Goal: Subscribe to service/newsletter

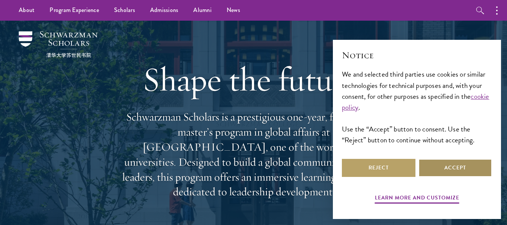
click at [447, 173] on button "Accept" at bounding box center [455, 168] width 74 height 18
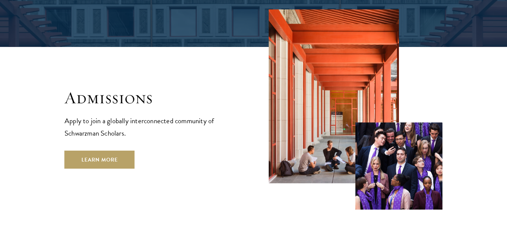
scroll to position [1214, 0]
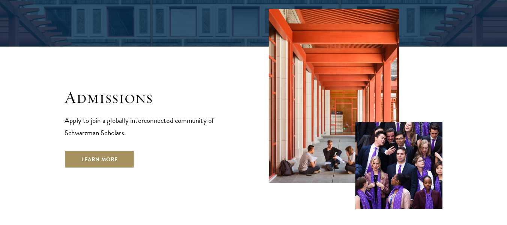
click at [111, 150] on link "Learn More" at bounding box center [100, 159] width 70 height 18
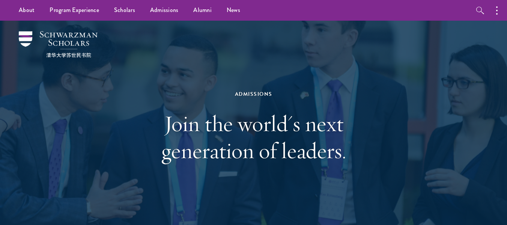
click at [340, 117] on h1 "Join the world's next generation of leaders." at bounding box center [253, 137] width 259 height 54
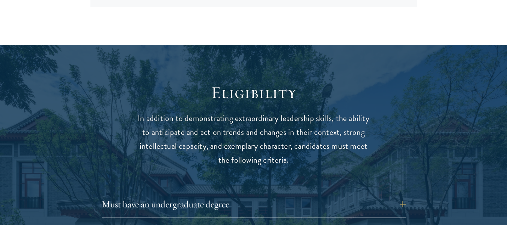
scroll to position [954, 0]
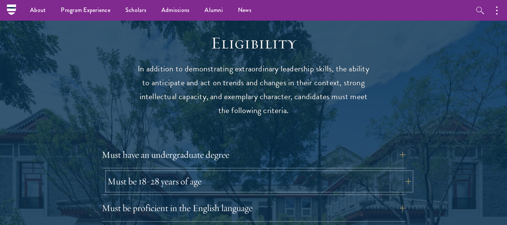
click at [198, 172] on button "Must be 18-28 years of age" at bounding box center [259, 181] width 304 height 18
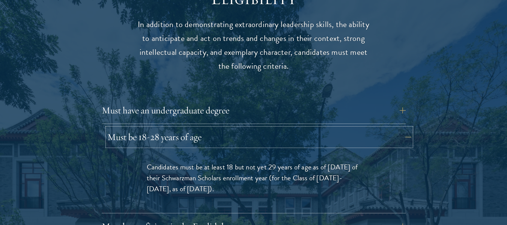
scroll to position [999, 0]
click at [208, 101] on button "Must have an undergraduate degree" at bounding box center [259, 110] width 304 height 18
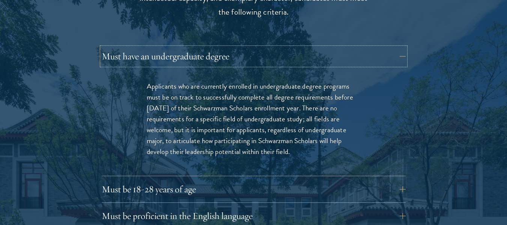
scroll to position [1103, 0]
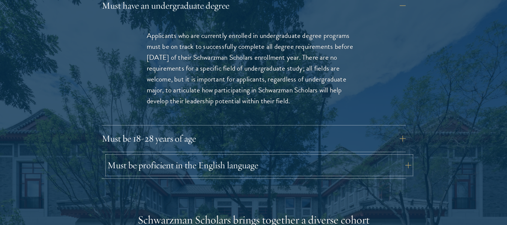
click at [187, 156] on button "Must be proficient in the English language" at bounding box center [259, 165] width 304 height 18
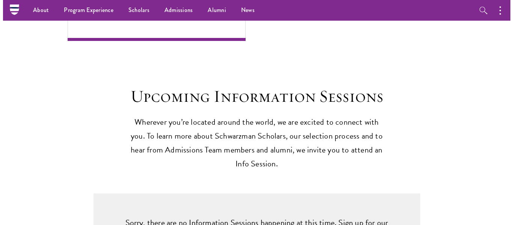
scroll to position [1842, 0]
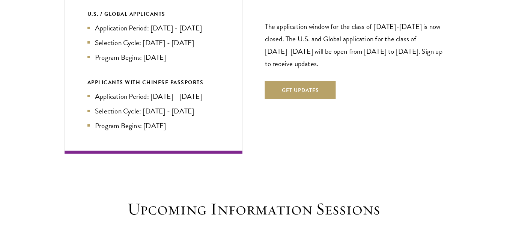
click at [317, 61] on div "The application window for the class of 2026-2027 is now closed. The U.S. and G…" at bounding box center [354, 56] width 178 height 131
click at [318, 81] on button "Get Updates" at bounding box center [300, 90] width 71 height 18
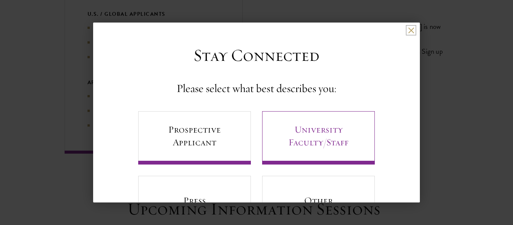
scroll to position [44, 0]
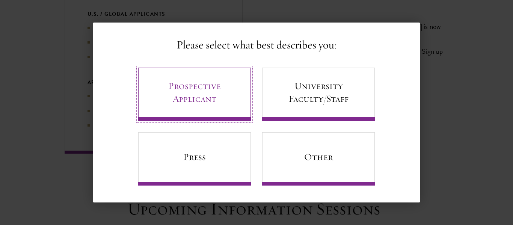
click at [199, 101] on link "Prospective Applicant" at bounding box center [194, 94] width 113 height 53
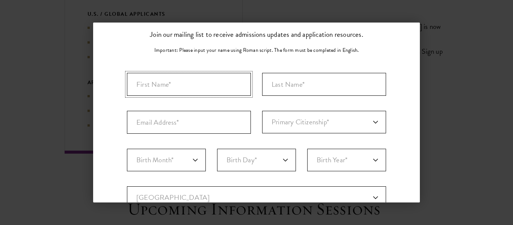
click at [202, 81] on input "First Name*" at bounding box center [189, 84] width 124 height 23
type input "Mohamed Muaz Bashir"
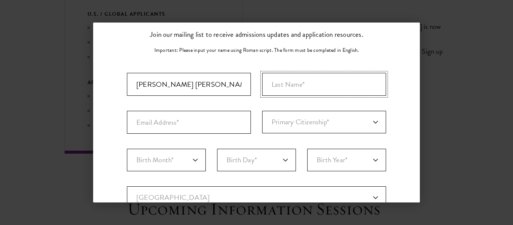
click at [267, 90] on input "Last Name (Family Name)*" at bounding box center [324, 84] width 124 height 23
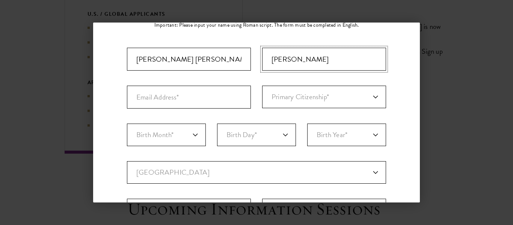
scroll to position [69, 0]
type input "Omer"
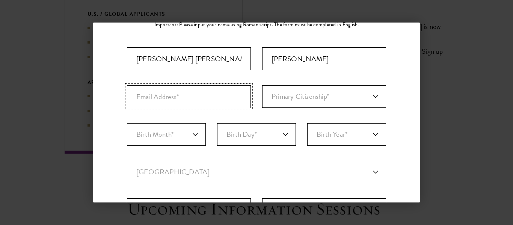
click at [209, 94] on input "Email Address*" at bounding box center [189, 96] width 124 height 23
type input "mohamedmuazbashir@gmail.com"
click at [307, 90] on select "Primary Citizenship* Afghanistan Aland Islands Albania Algeria Andorra Angola A…" at bounding box center [324, 96] width 124 height 23
select select "SU"
click at [262, 85] on select "Primary Citizenship* Afghanistan Aland Islands Albania Algeria Andorra Angola A…" at bounding box center [324, 96] width 124 height 23
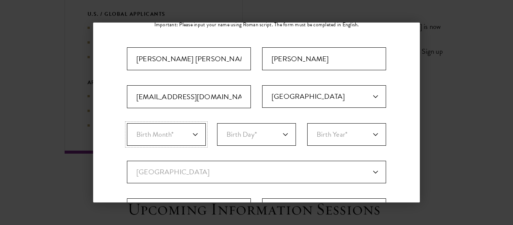
click at [183, 131] on select "Birth Month* January February March April May June July August September Octobe…" at bounding box center [166, 134] width 79 height 23
select select "10"
click at [127, 123] on select "Birth Month* January February March April May June July August September Octobe…" at bounding box center [166, 134] width 79 height 23
click at [235, 132] on select "Birth Day* 1 2 3 4 5 6 7 8 9 10 11 12 13 14 15 16 17 18 19 20 21 22 23 24 25 26…" at bounding box center [256, 134] width 79 height 23
select select "30"
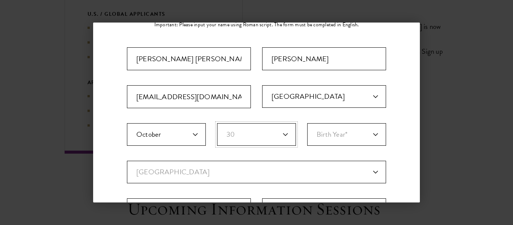
click at [217, 123] on select "Birth Day* 1 2 3 4 5 6 7 8 9 10 11 12 13 14 15 16 17 18 19 20 21 22 23 24 25 26…" at bounding box center [256, 134] width 79 height 23
click at [337, 138] on select "Birth Year* 2025 2024 2023 2022 2021 2020 2019 2018 2017 2016 2015 2014 2013 20…" at bounding box center [346, 134] width 79 height 23
select select "2006"
click at [307, 123] on select "Birth Year* 2025 2024 2023 2022 2021 2020 2019 2018 2017 2016 2015 2014 2013 20…" at bounding box center [346, 134] width 79 height 23
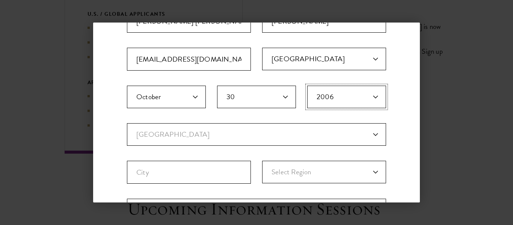
scroll to position [107, 0]
click at [218, 129] on select "Current Country Afghanistan Aland Islands Albania Algeria Andorra Angola Anguil…" at bounding box center [256, 134] width 259 height 23
select select "CH"
click at [127, 123] on select "Current Country Afghanistan Aland Islands Albania Algeria Andorra Angola Anguil…" at bounding box center [256, 134] width 259 height 23
select select
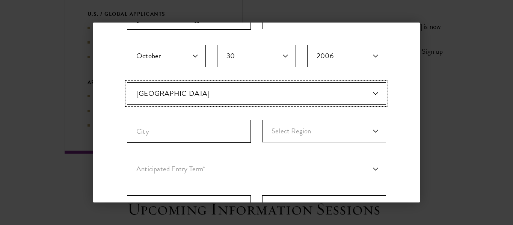
scroll to position [148, 0]
click at [186, 132] on input "City" at bounding box center [189, 130] width 124 height 23
type input "Changshu"
click at [284, 127] on select "Select Region Anhui Beijing Chongqing Fujian Gansu Guangdong Guangxi Guizhou Ha…" at bounding box center [324, 130] width 124 height 23
select select "Jiangsu"
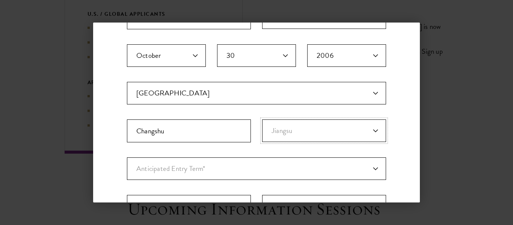
click at [262, 119] on select "Select Region Anhui Beijing Chongqing Fujian Gansu Guangdong Guangxi Guizhou Ha…" at bounding box center [324, 130] width 124 height 23
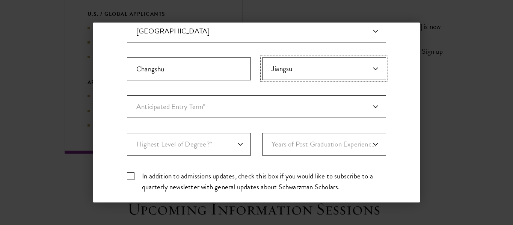
scroll to position [214, 0]
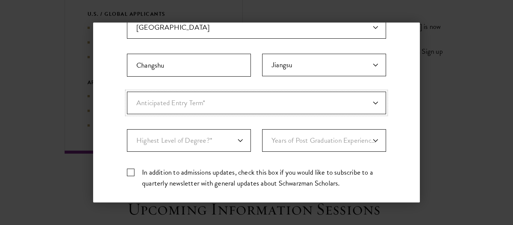
click at [186, 104] on select "Anticipated Entry Term* August 2026 (Application opens April 2025) Just Explori…" at bounding box center [256, 103] width 259 height 23
select select "a6790467-ebe7-4045-a56a-66c1cae98076"
click at [127, 92] on select "Anticipated Entry Term* August 2026 (Application opens April 2025) Just Explori…" at bounding box center [256, 103] width 259 height 23
click at [190, 142] on select "Highest Level of Degree?* PHD Bachelor's Master's Current Undergraduate Student" at bounding box center [189, 140] width 124 height 23
select select "bf44f490-31e9-4d16-b1d2-df861e7933aa"
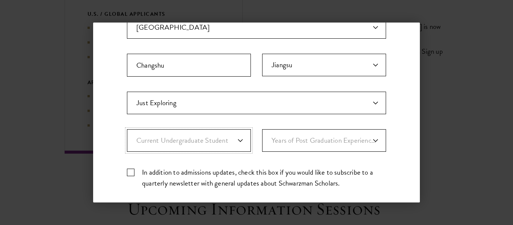
click at [127, 129] on select "Highest Level of Degree?* PHD Bachelor's Master's Current Undergraduate Student" at bounding box center [189, 140] width 124 height 23
click at [288, 148] on select "Years of Post Graduation Experience?* 1 2 3 4 5 6 7 8 9 10" at bounding box center [324, 140] width 124 height 23
click at [293, 149] on select "Years of Post Graduation Experience?* 1 2 3 4 5 6 7 8 9 10" at bounding box center [324, 140] width 124 height 23
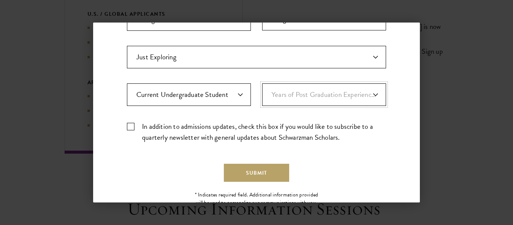
scroll to position [262, 0]
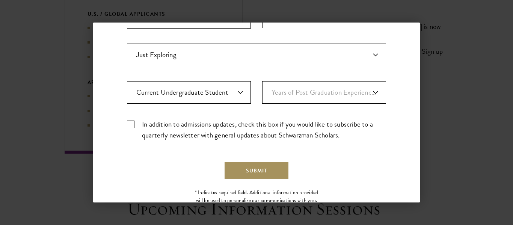
click at [248, 170] on button "Submit" at bounding box center [256, 170] width 65 height 18
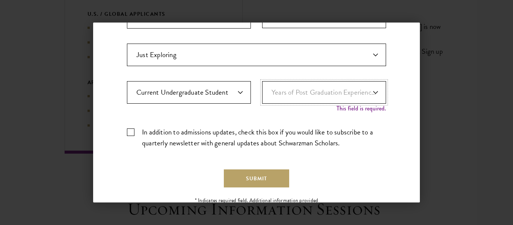
click at [295, 99] on select "Years of Post Graduation Experience?* 1 2 3 4 5 6 7 8 9 10" at bounding box center [324, 92] width 124 height 23
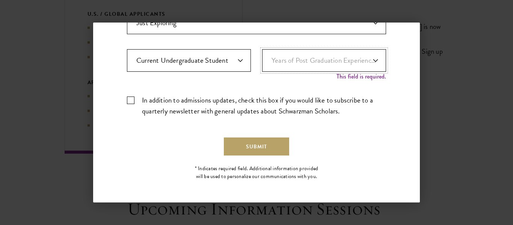
click at [318, 64] on select "Years of Post Graduation Experience?* 1 2 3 4 5 6 7 8 9 10" at bounding box center [324, 60] width 124 height 23
select select "1"
click at [262, 57] on select "Years of Post Graduation Experience?* 1 2 3 4 5 6 7 8 9 10" at bounding box center [324, 60] width 124 height 23
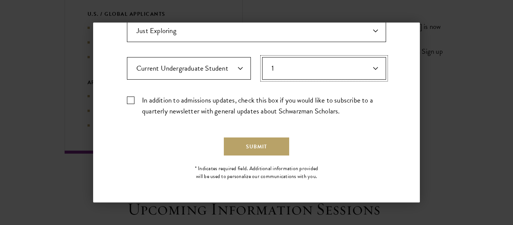
scroll to position [286, 0]
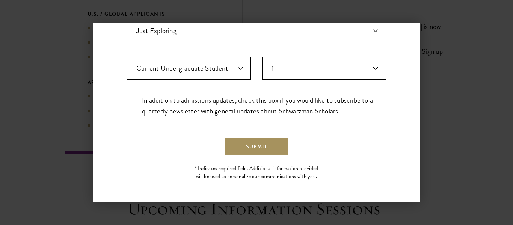
click at [262, 145] on button "Submit" at bounding box center [256, 146] width 65 height 18
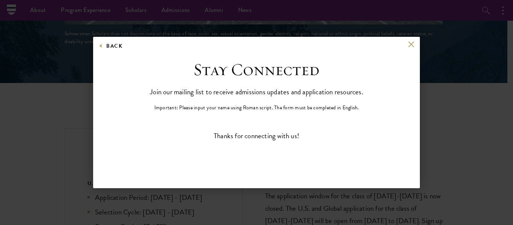
scroll to position [0, 0]
